Goal: Check status: Check status

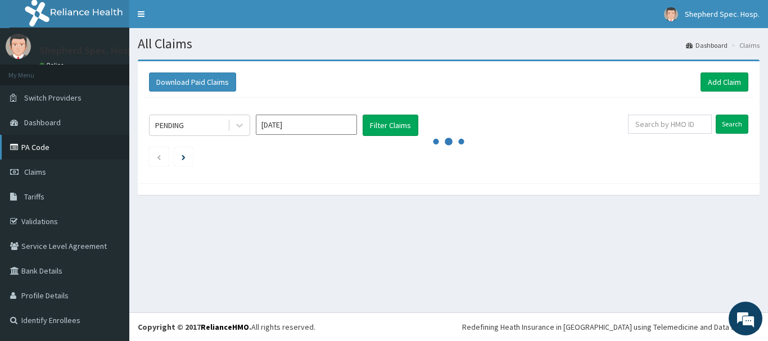
click at [43, 144] on link "PA Code" at bounding box center [64, 147] width 129 height 25
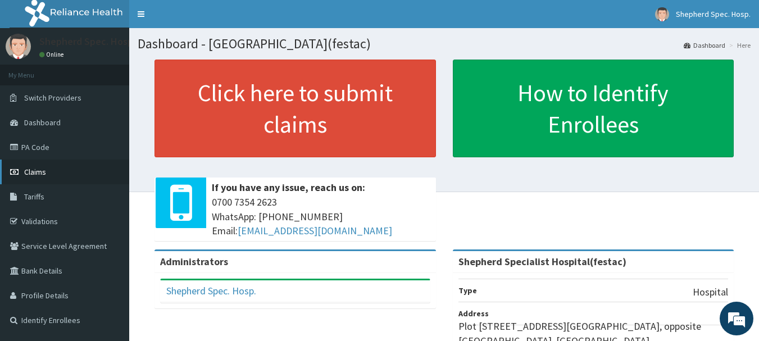
click at [48, 170] on link "Claims" at bounding box center [64, 172] width 129 height 25
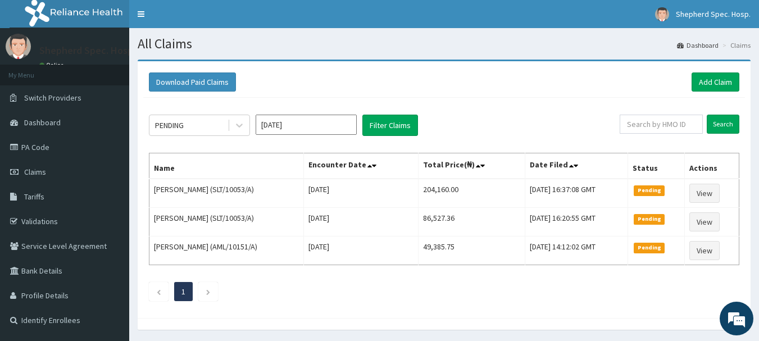
click at [656, 136] on div "Search" at bounding box center [680, 125] width 120 height 21
click at [666, 122] on input "text" at bounding box center [661, 124] width 83 height 19
type input "t"
paste input "0509/CSH/ENT/1125"
type input "0"
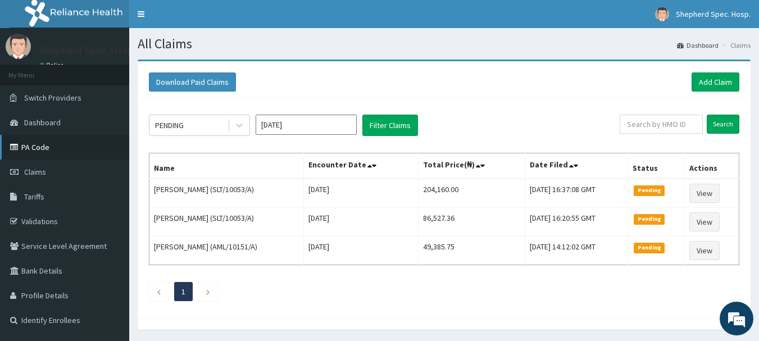
click at [38, 150] on link "PA Code" at bounding box center [64, 147] width 129 height 25
click at [659, 128] on input "text" at bounding box center [661, 124] width 83 height 19
paste input "TOO/10079/B"
type input "TOO/10079/B"
click at [716, 124] on input "Search" at bounding box center [723, 124] width 33 height 19
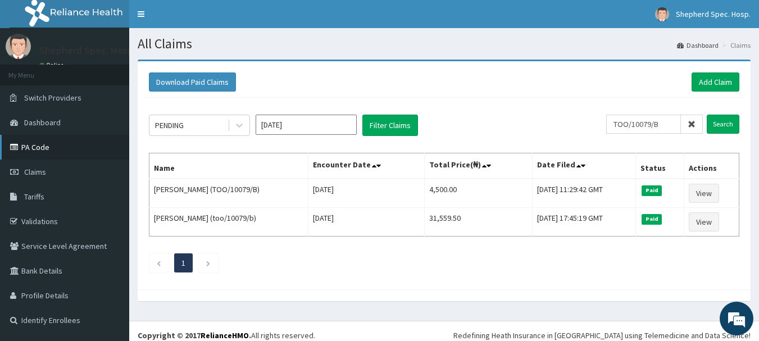
click at [39, 152] on link "PA Code" at bounding box center [64, 147] width 129 height 25
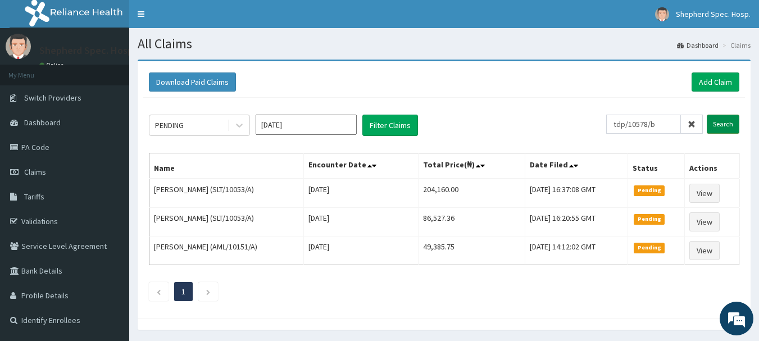
type input "tdp/10578/b"
click at [731, 126] on input "Search" at bounding box center [723, 124] width 33 height 19
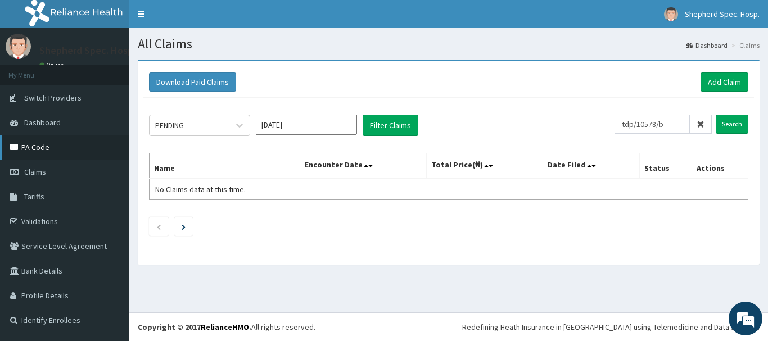
click at [33, 140] on link "PA Code" at bounding box center [64, 147] width 129 height 25
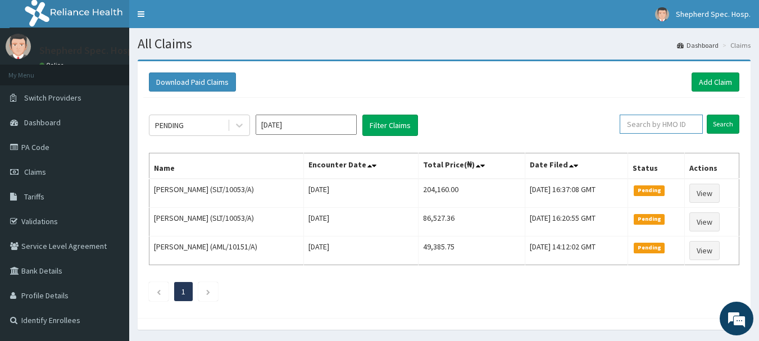
click at [654, 127] on input "text" at bounding box center [661, 124] width 83 height 19
paste input "TOO/10079/B"
type input "TOO/10079/B"
click at [719, 123] on input "Search" at bounding box center [723, 124] width 33 height 19
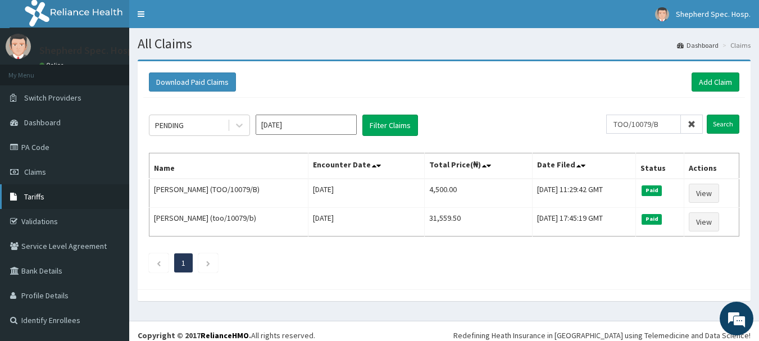
click at [44, 198] on span "Tariffs" at bounding box center [34, 197] width 20 height 10
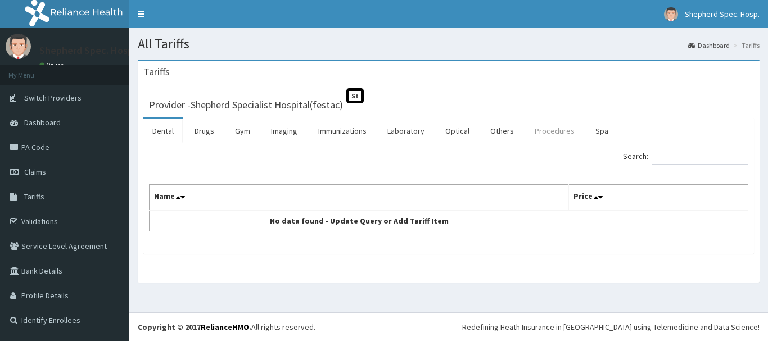
click at [530, 128] on link "Procedures" at bounding box center [555, 131] width 58 height 24
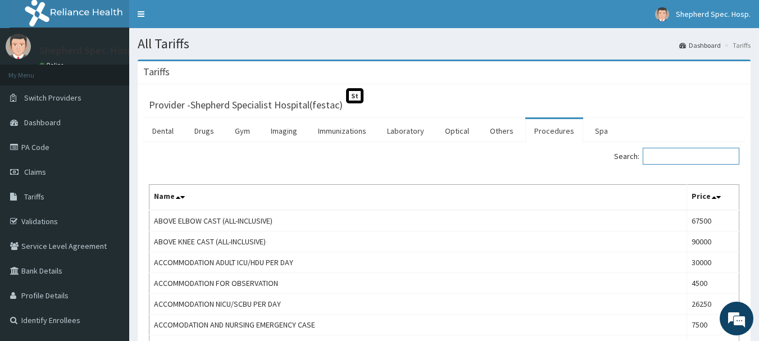
click at [664, 155] on input "Search:" at bounding box center [691, 156] width 97 height 17
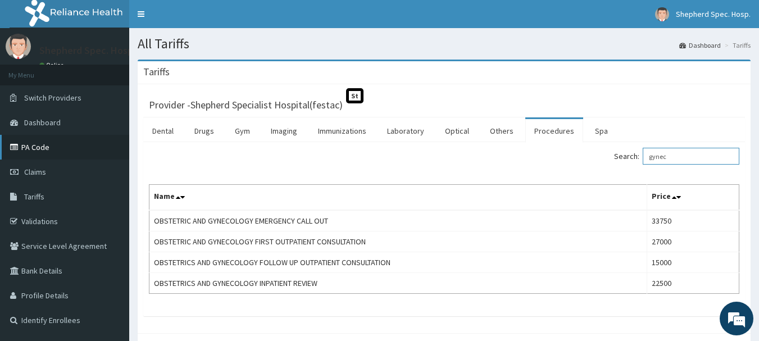
type input "gynec"
click at [35, 148] on link "PA Code" at bounding box center [64, 147] width 129 height 25
